Goal: Task Accomplishment & Management: Use online tool/utility

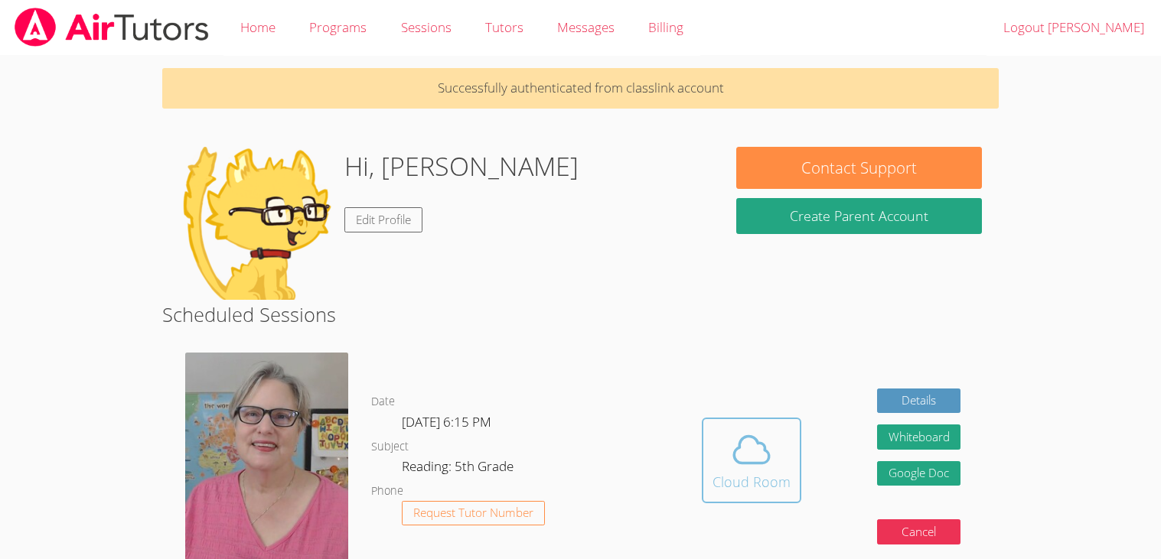
click at [786, 459] on span at bounding box center [751, 449] width 78 height 43
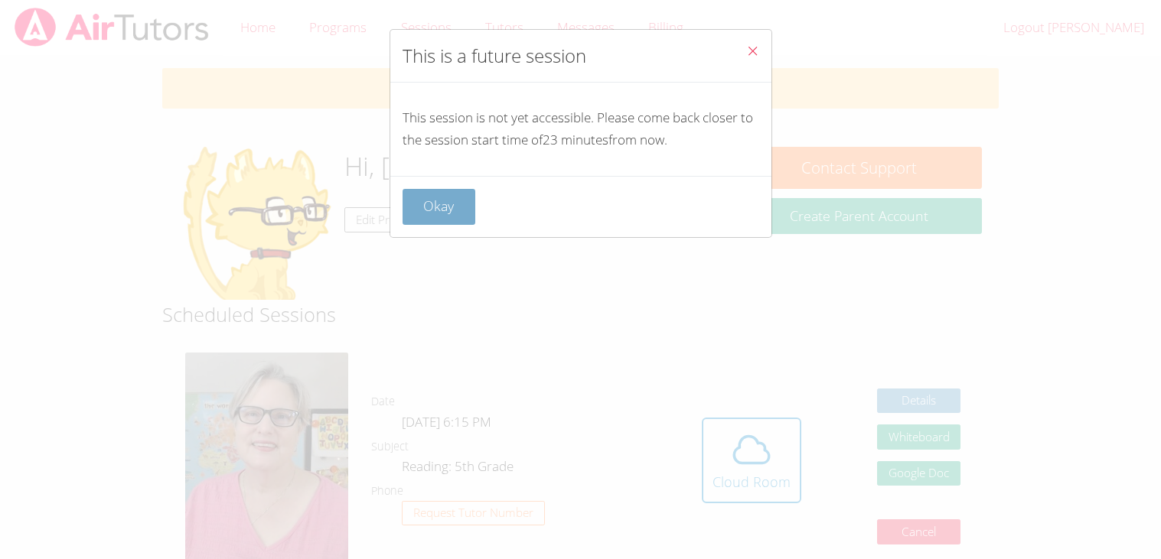
click at [431, 200] on button "Okay" at bounding box center [438, 207] width 73 height 36
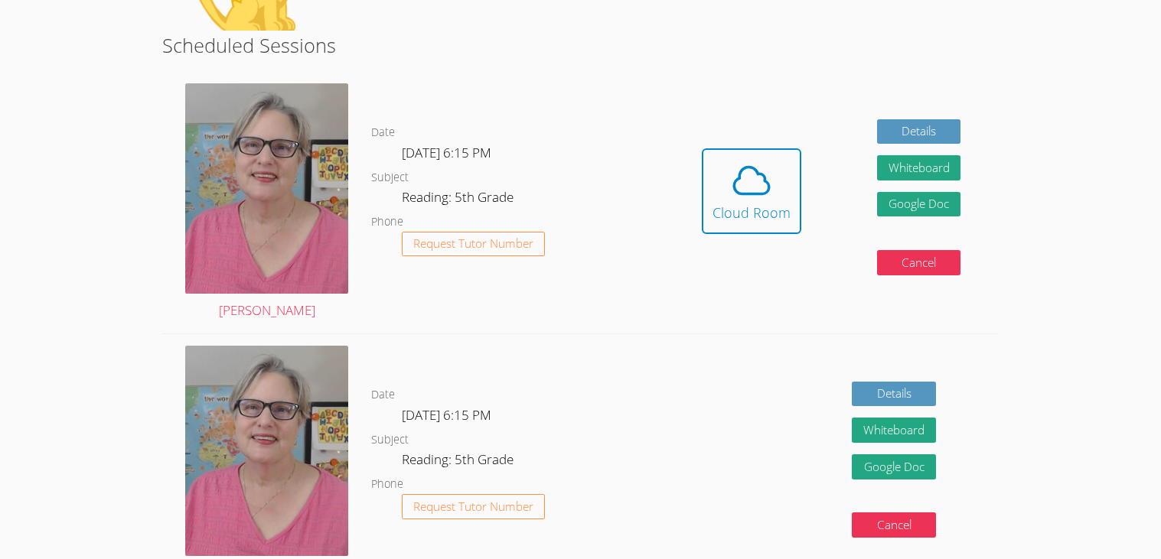
scroll to position [267, 0]
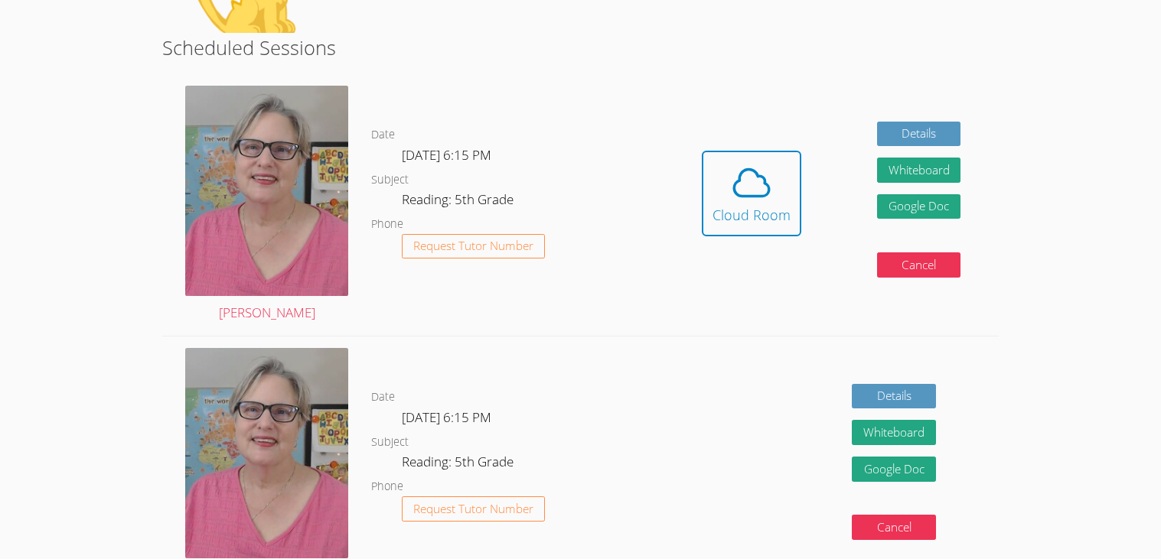
click at [816, 243] on div "Hidden Cloud Room Details Whiteboard Hidden Google Doc Cancel" at bounding box center [831, 205] width 334 height 262
click at [670, 112] on div "Hidden Cloud Room Details Whiteboard Hidden Google Doc Cancel" at bounding box center [831, 205] width 334 height 262
click at [709, 167] on button "Cloud Room" at bounding box center [751, 194] width 99 height 86
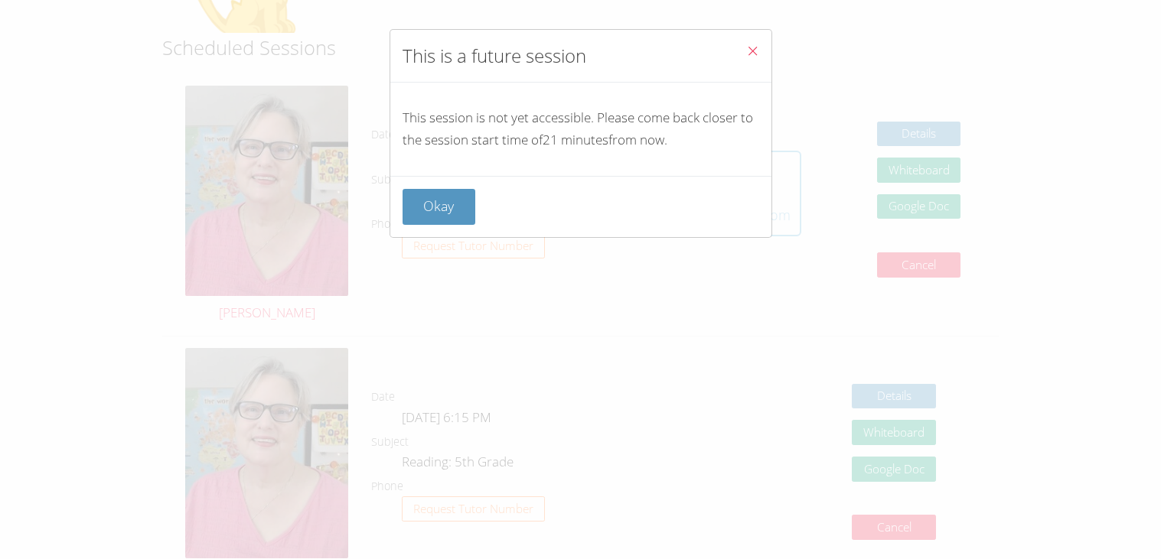
click at [709, 167] on div "This session is not yet accessible. Please come back closer to the session star…" at bounding box center [580, 129] width 381 height 93
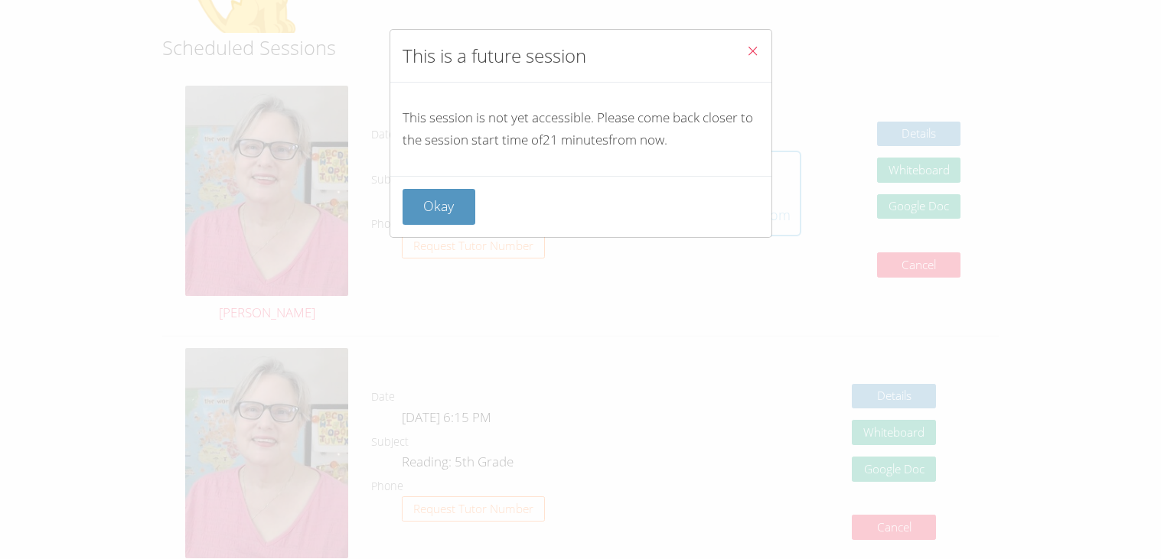
click at [709, 167] on div "This session is not yet accessible. Please come back closer to the session star…" at bounding box center [580, 129] width 381 height 93
click at [755, 67] on button "Close" at bounding box center [752, 53] width 37 height 47
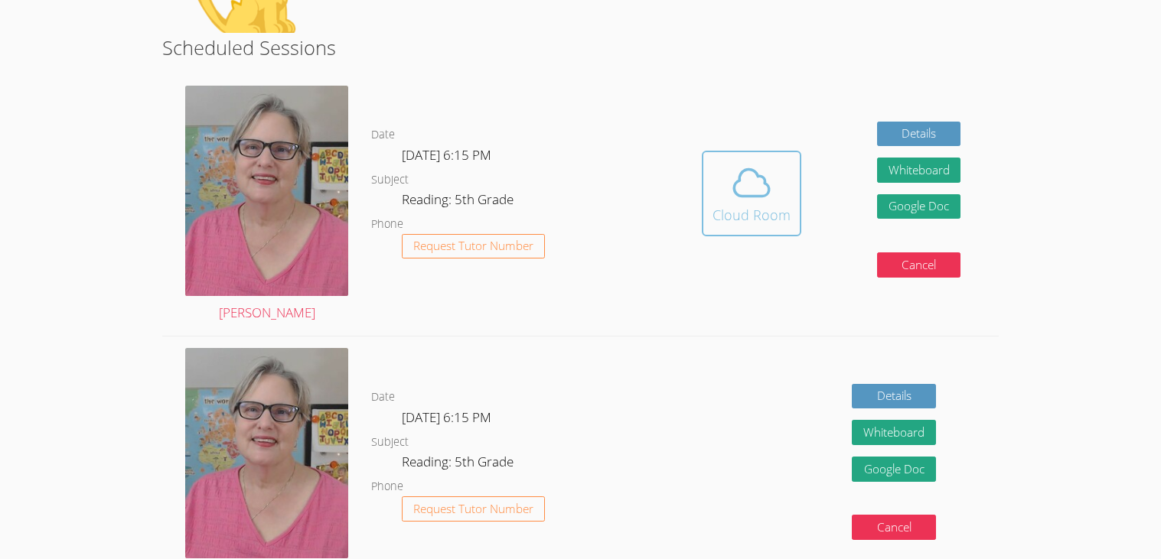
click at [737, 183] on icon at bounding box center [751, 182] width 43 height 43
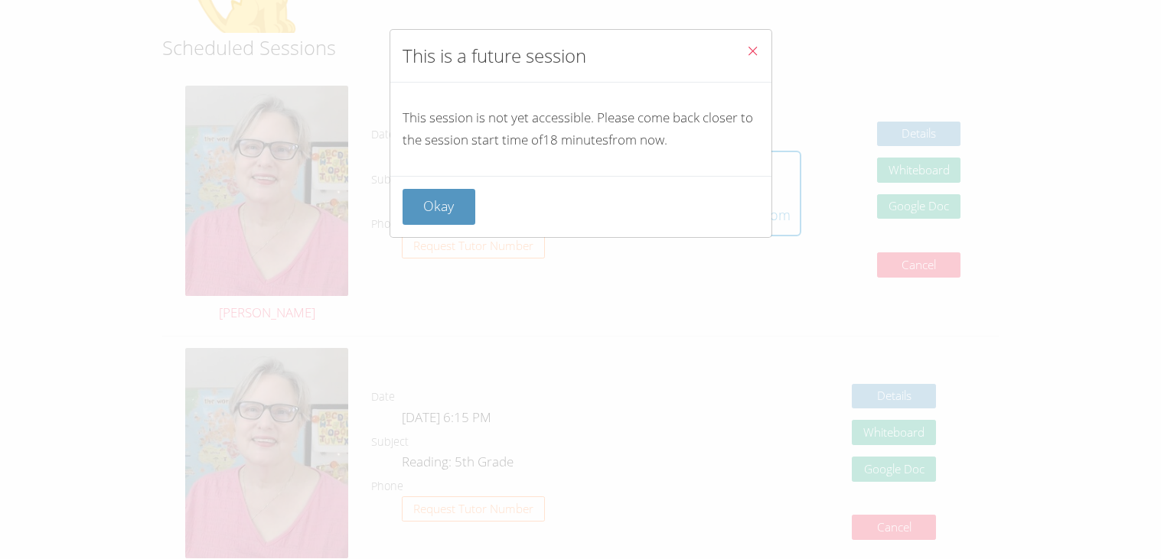
click at [754, 54] on icon "Close" at bounding box center [752, 50] width 13 height 13
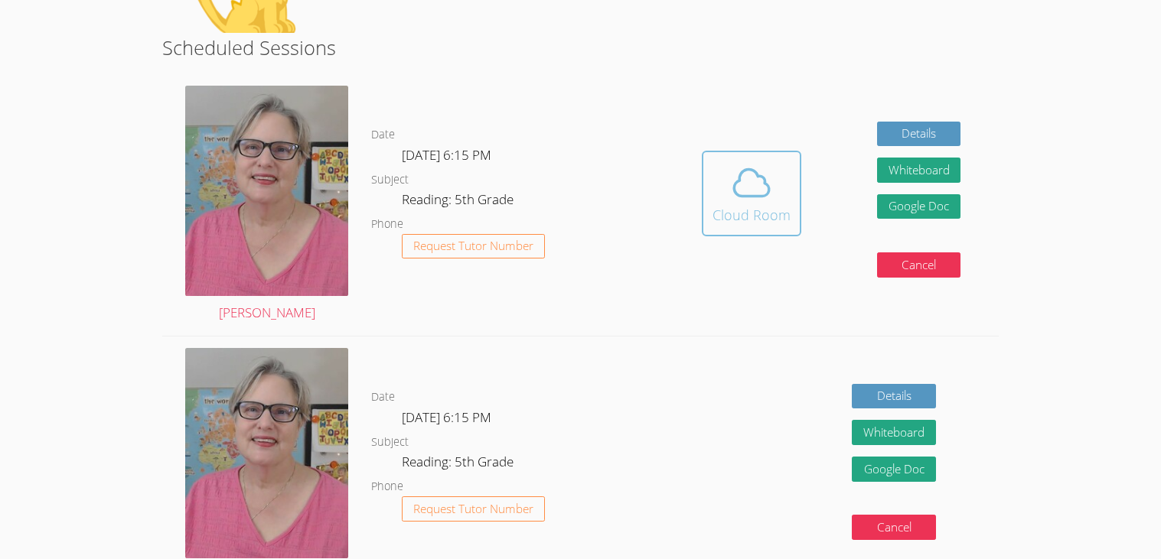
click at [776, 156] on button "Cloud Room" at bounding box center [751, 194] width 99 height 86
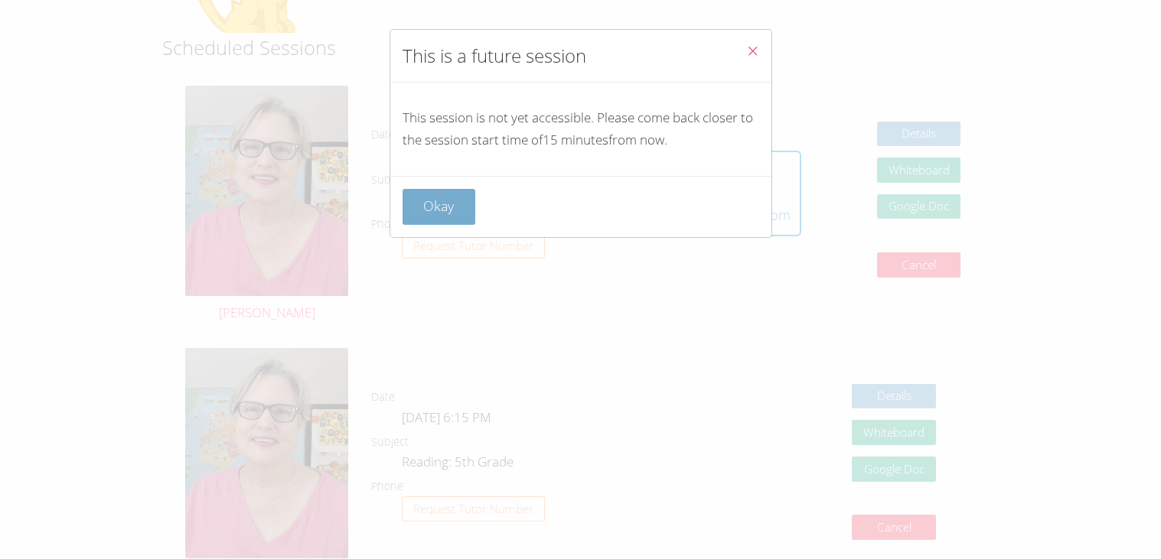
click at [439, 199] on button "Okay" at bounding box center [438, 207] width 73 height 36
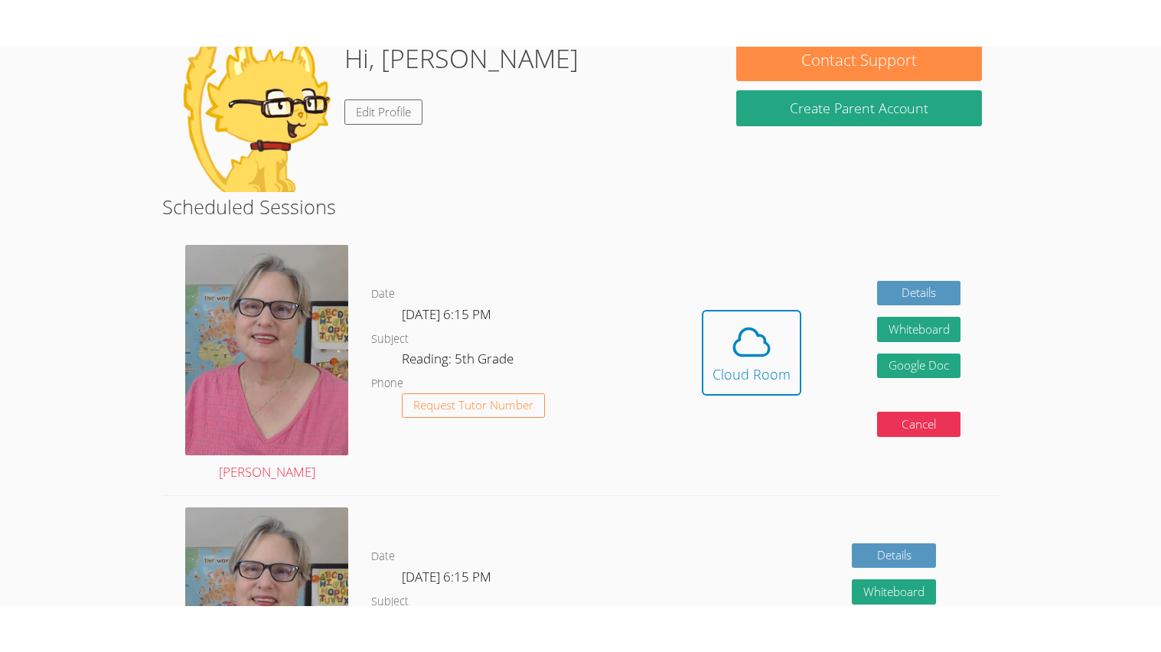
scroll to position [157, 0]
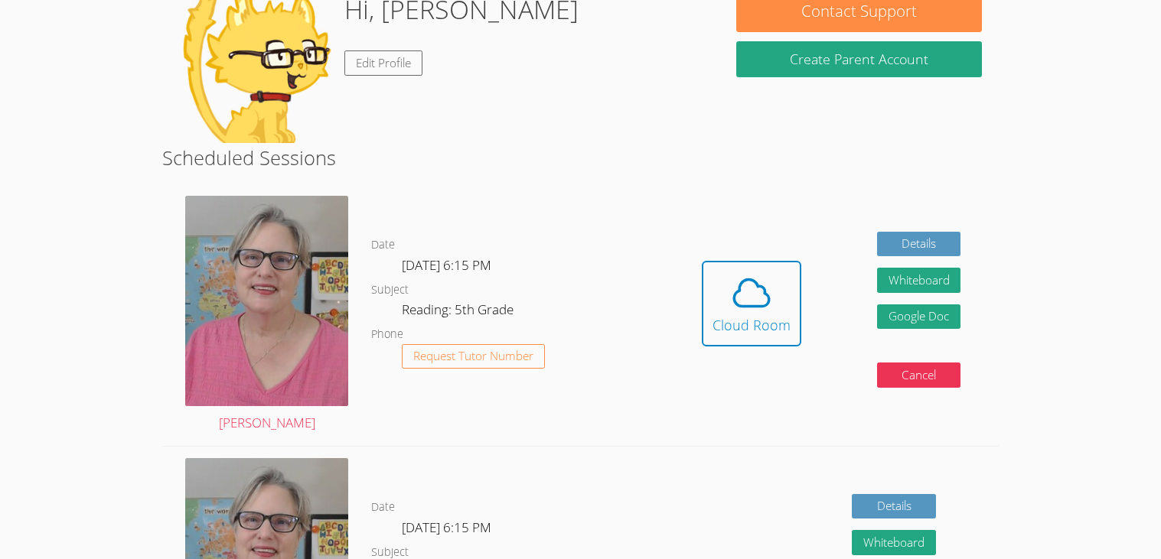
click at [772, 350] on link "Cloud Room" at bounding box center [751, 309] width 99 height 97
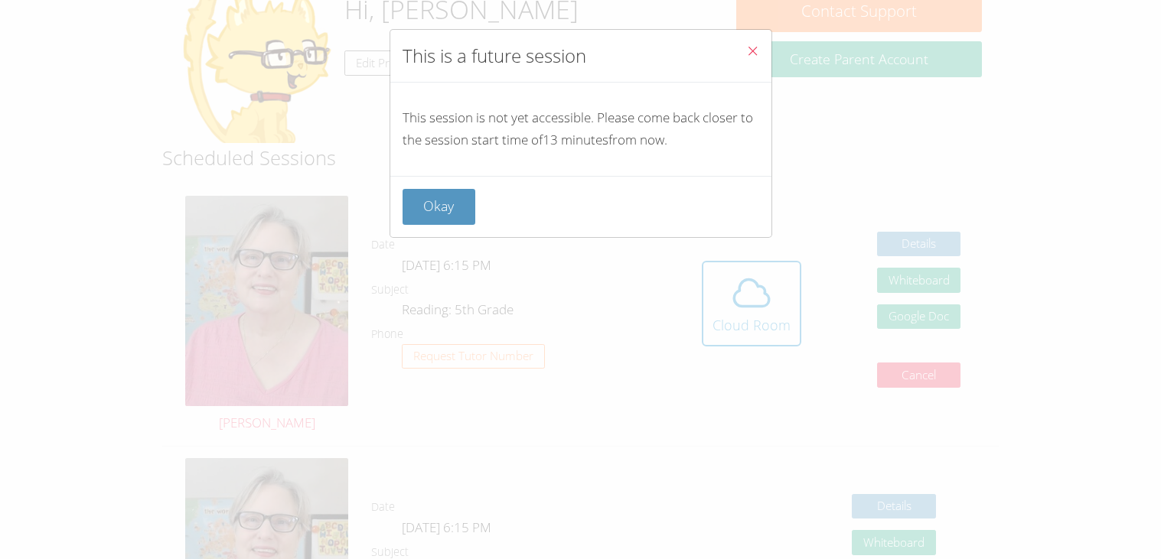
click at [754, 53] on icon "Close" at bounding box center [752, 50] width 13 height 13
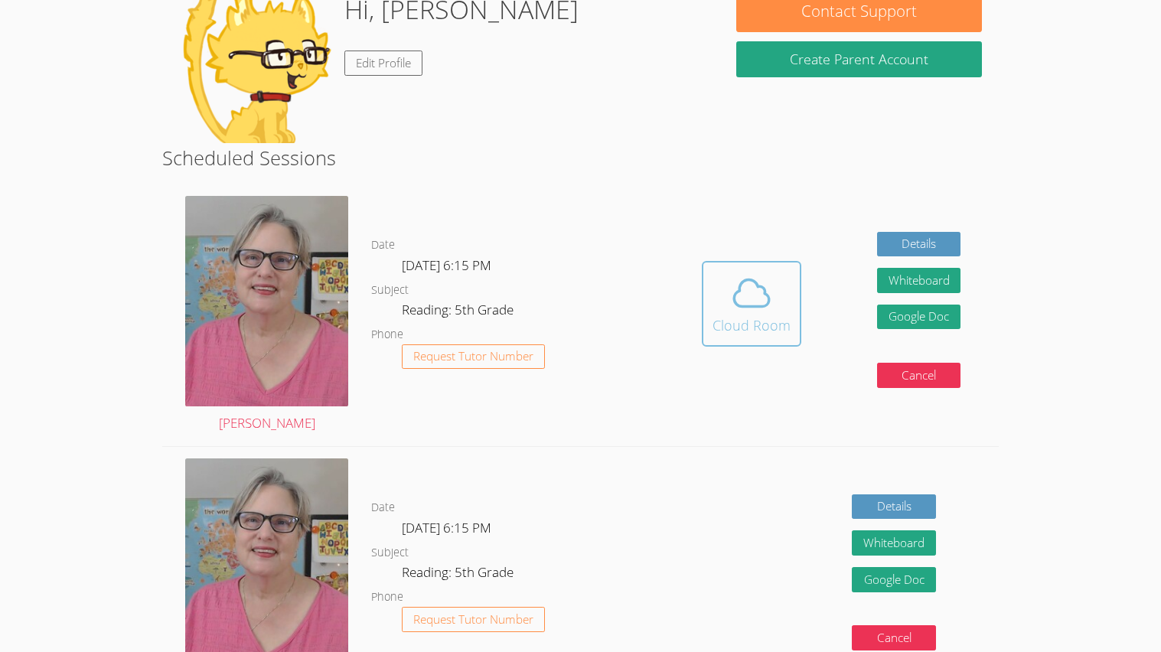
click at [724, 294] on span at bounding box center [751, 293] width 78 height 43
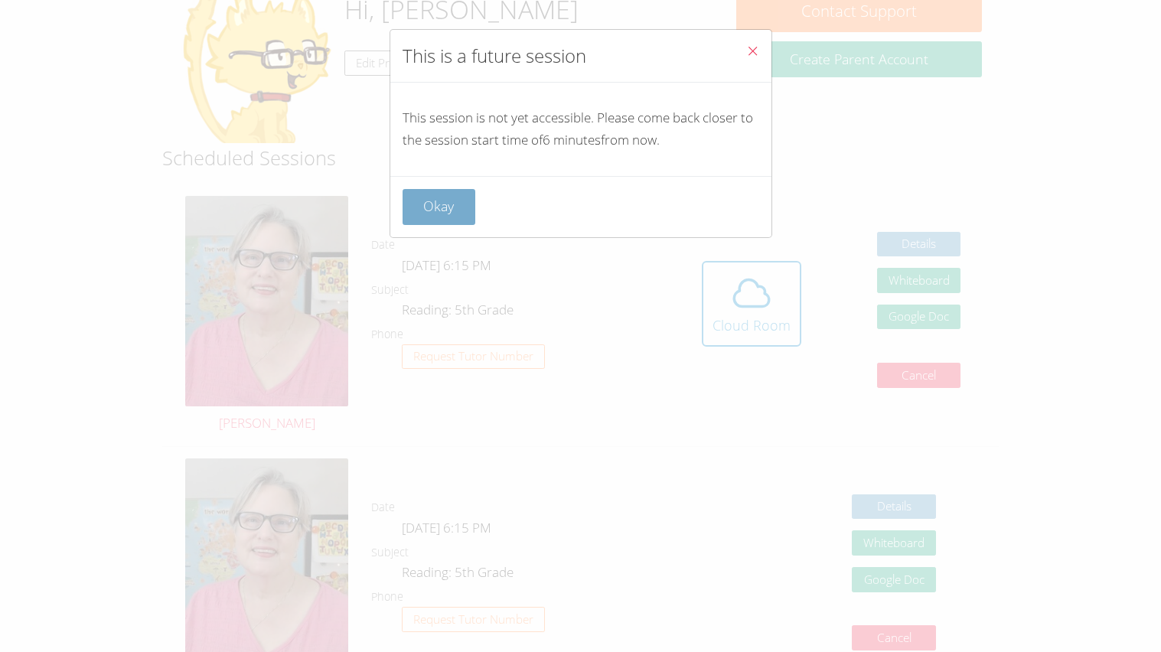
click at [442, 208] on button "Okay" at bounding box center [438, 207] width 73 height 36
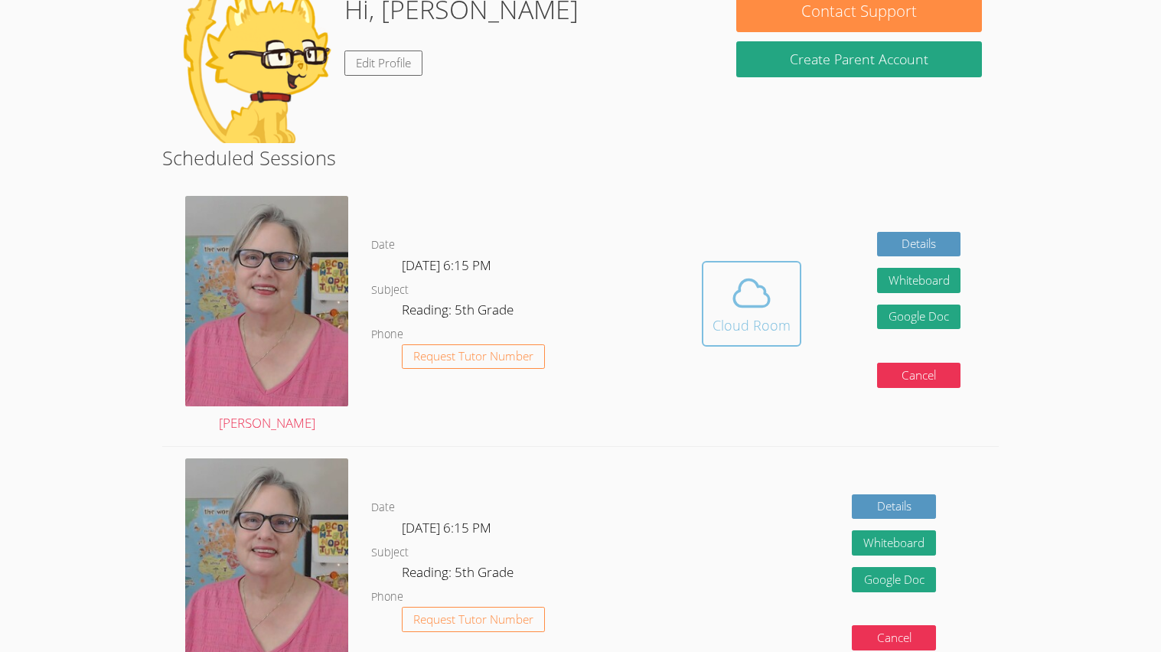
click at [712, 282] on span at bounding box center [751, 293] width 78 height 43
click at [741, 339] on button "Cloud Room" at bounding box center [751, 304] width 99 height 86
click at [749, 302] on icon at bounding box center [751, 293] width 43 height 43
click at [786, 304] on span at bounding box center [751, 293] width 78 height 43
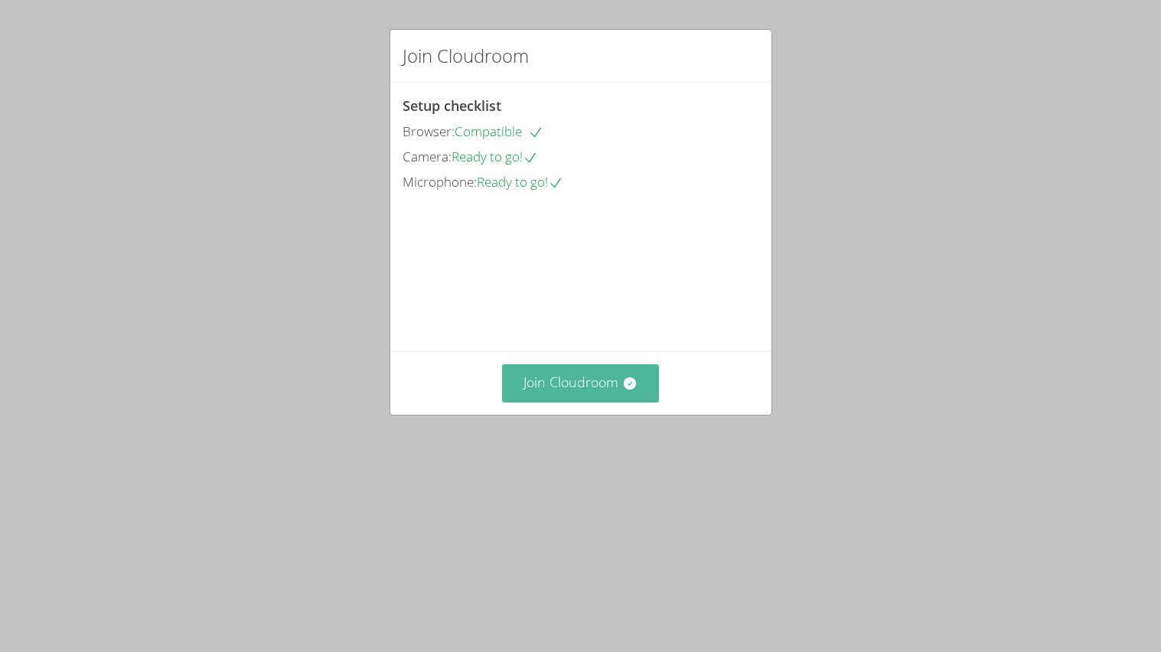
click at [598, 402] on button "Join Cloudroom" at bounding box center [580, 382] width 157 height 37
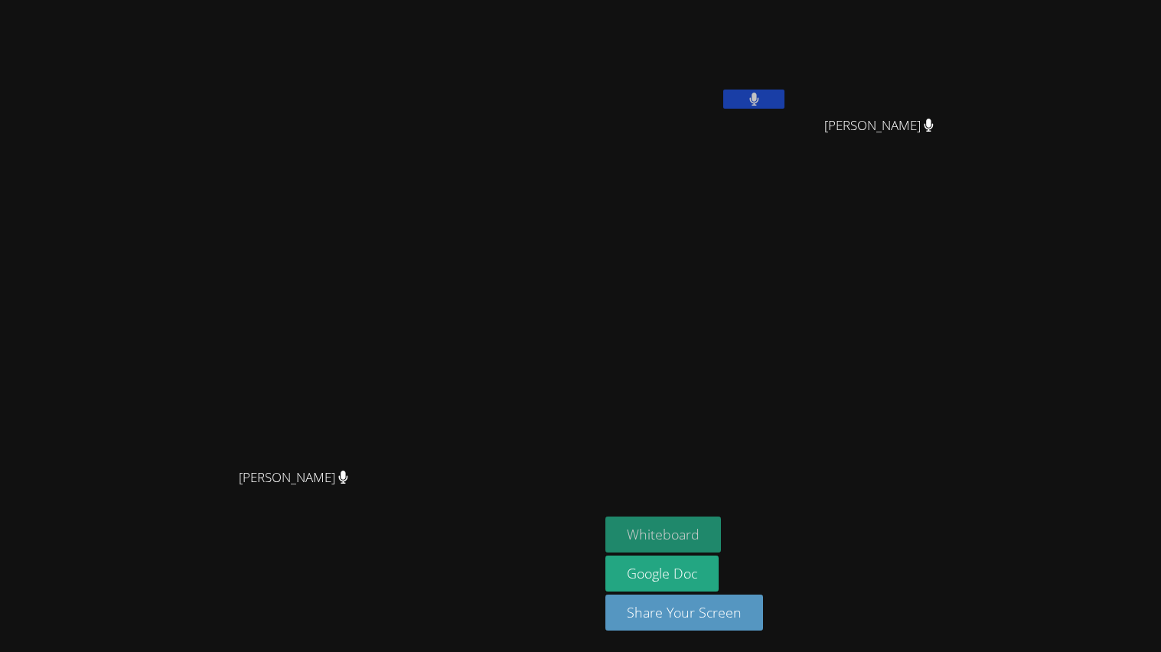
click at [721, 536] on button "Whiteboard" at bounding box center [663, 534] width 116 height 36
click at [784, 108] on button at bounding box center [753, 99] width 61 height 19
click at [784, 109] on div at bounding box center [753, 101] width 61 height 23
click at [762, 97] on icon at bounding box center [754, 99] width 16 height 13
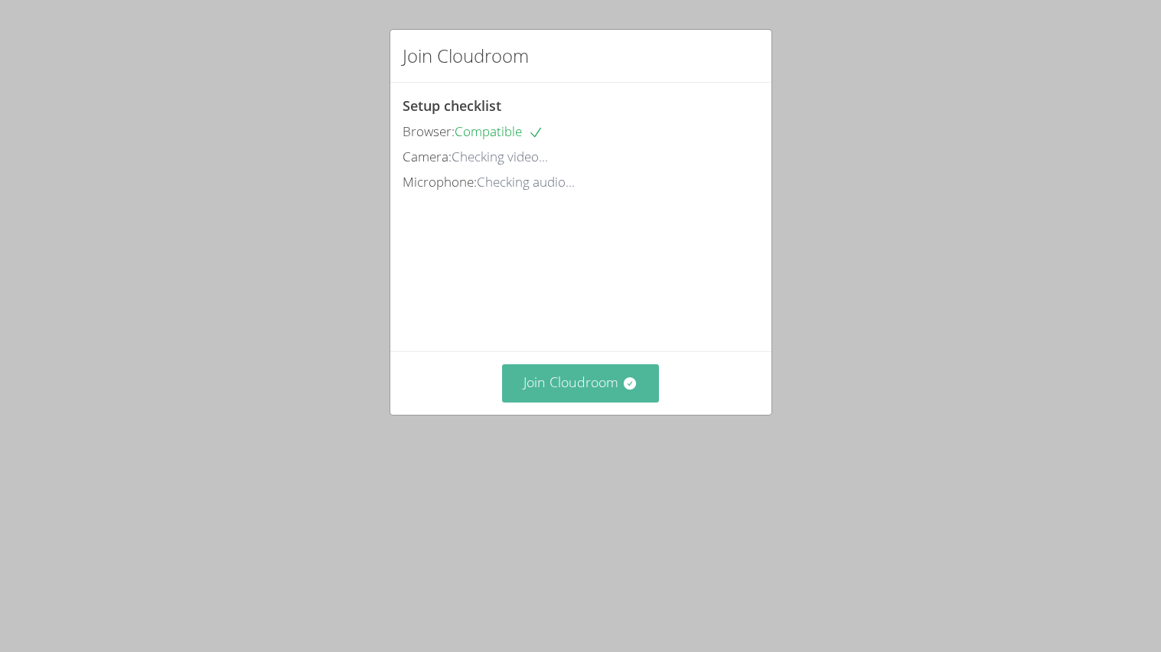
click at [600, 402] on button "Join Cloudroom" at bounding box center [580, 382] width 157 height 37
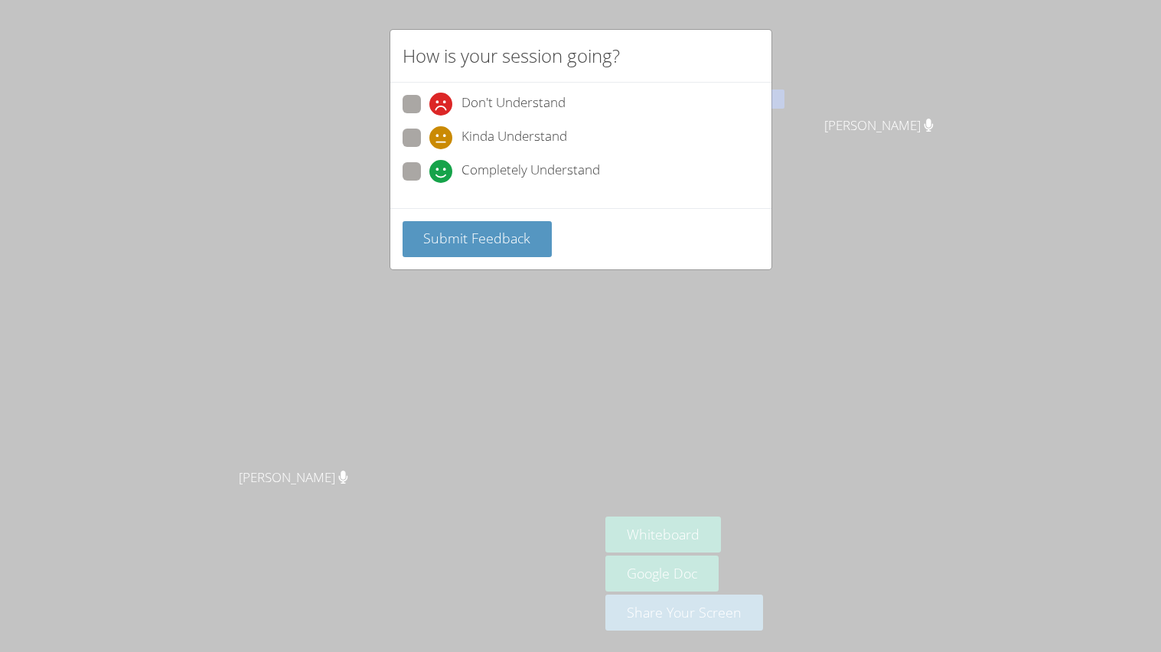
click at [555, 168] on span "Completely Understand" at bounding box center [530, 171] width 138 height 23
click at [442, 168] on input "Completely Understand" at bounding box center [435, 168] width 13 height 13
radio input "true"
click at [497, 248] on button "Submit Feedback" at bounding box center [477, 239] width 150 height 36
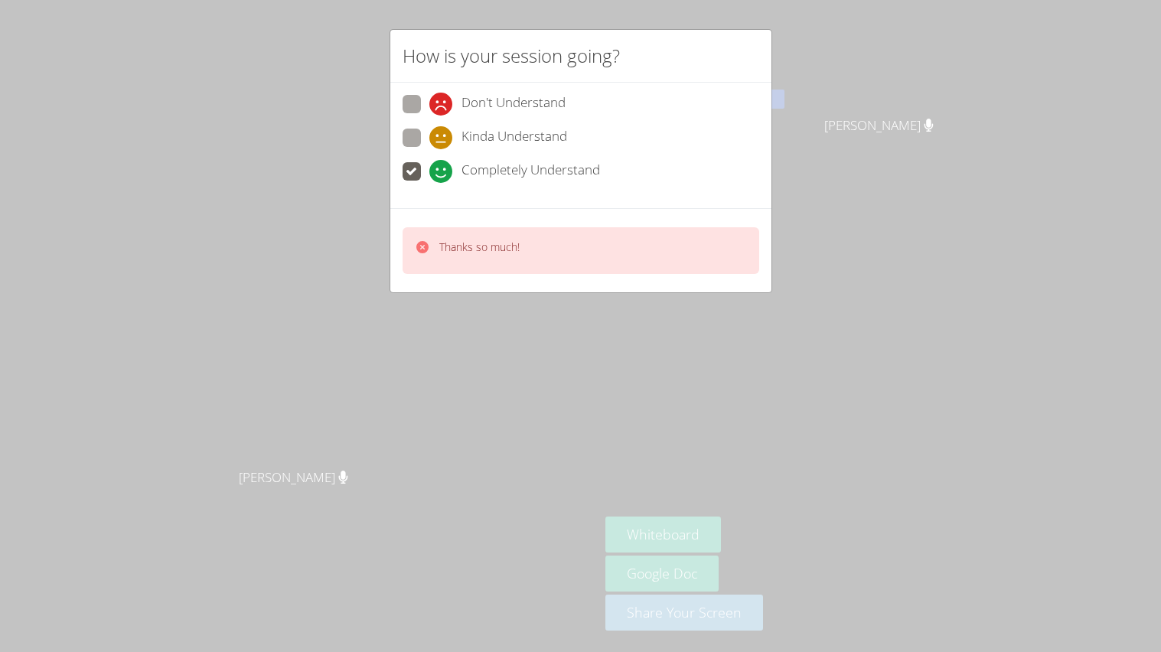
click at [867, 123] on div "How is your session going? Don't Understand Kinda Understand Completely Underst…" at bounding box center [580, 326] width 1161 height 652
